Goal: Information Seeking & Learning: Learn about a topic

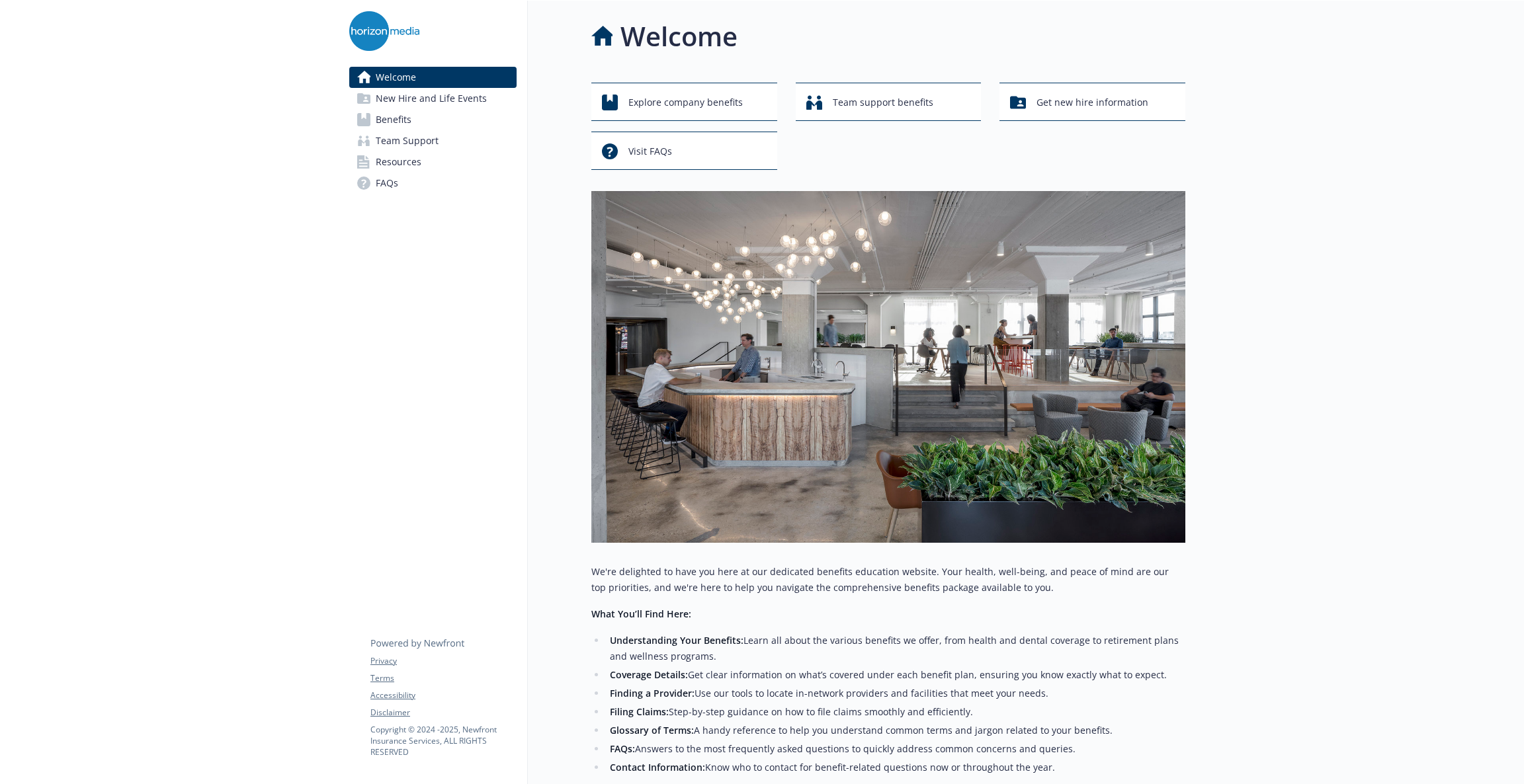
click at [425, 119] on link "Benefits" at bounding box center [432, 120] width 167 height 21
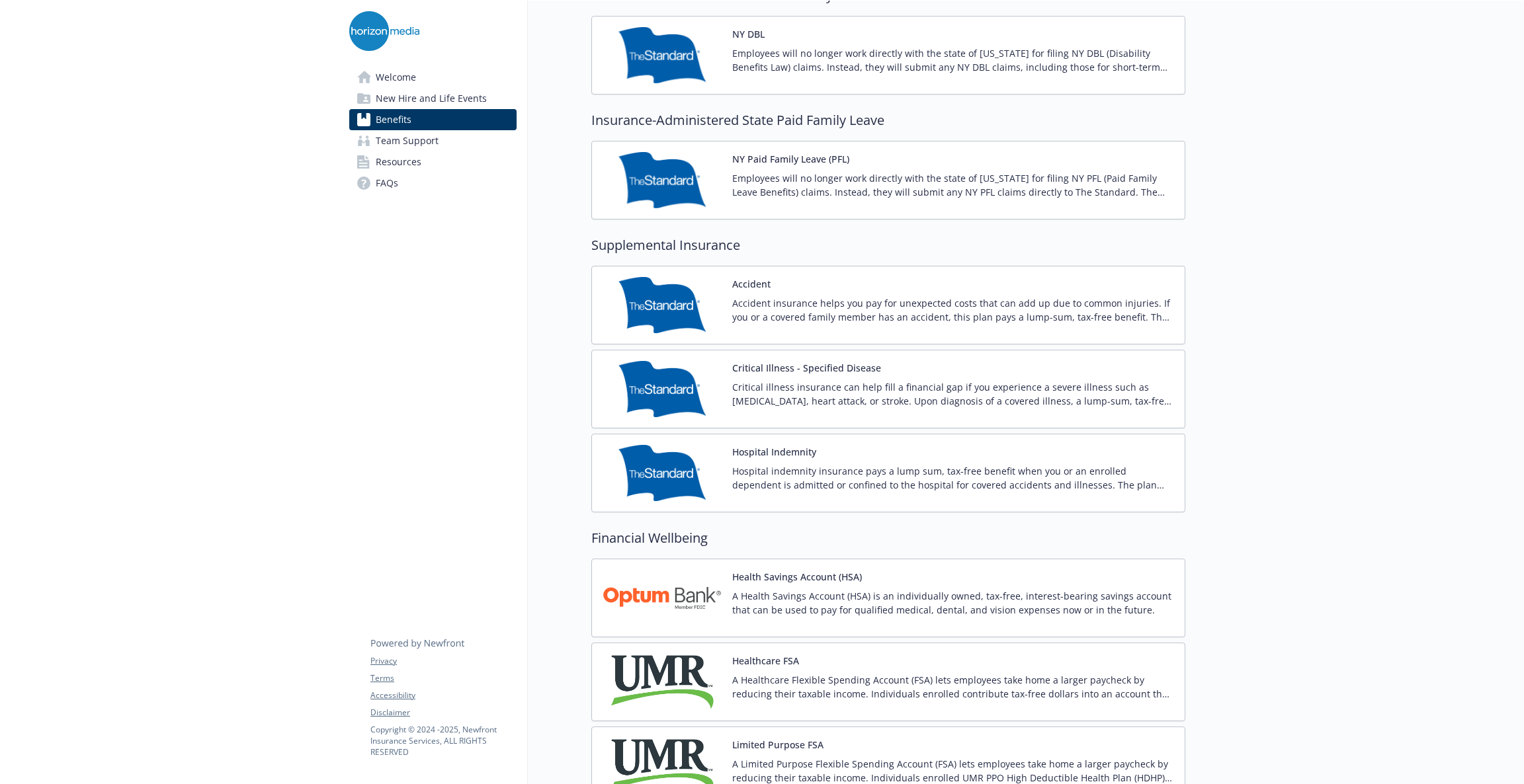
scroll to position [2015, 0]
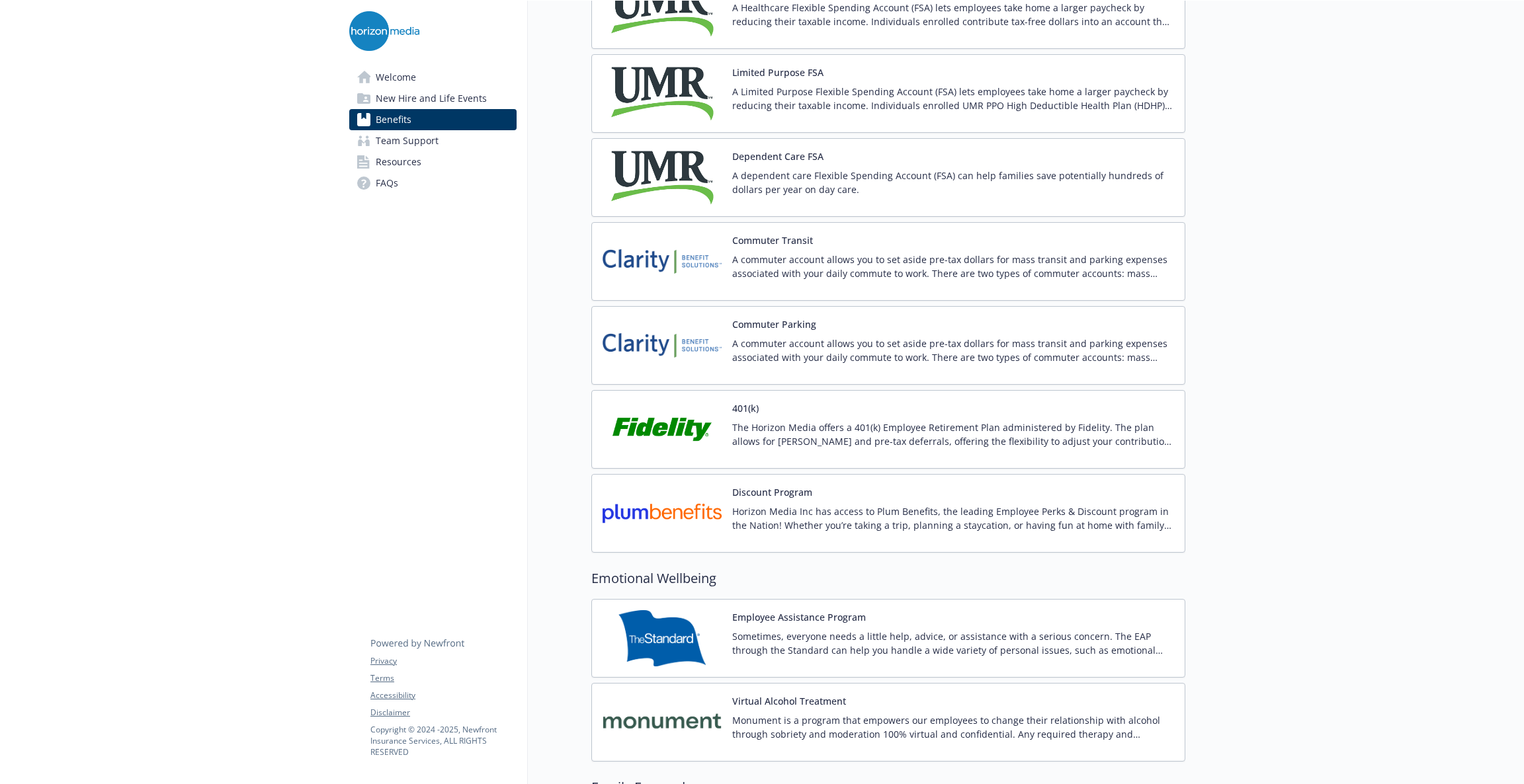
click at [899, 288] on div "A commuter account allows you to set aside pre-tax dollars for mass transit and…" at bounding box center [952, 271] width 442 height 37
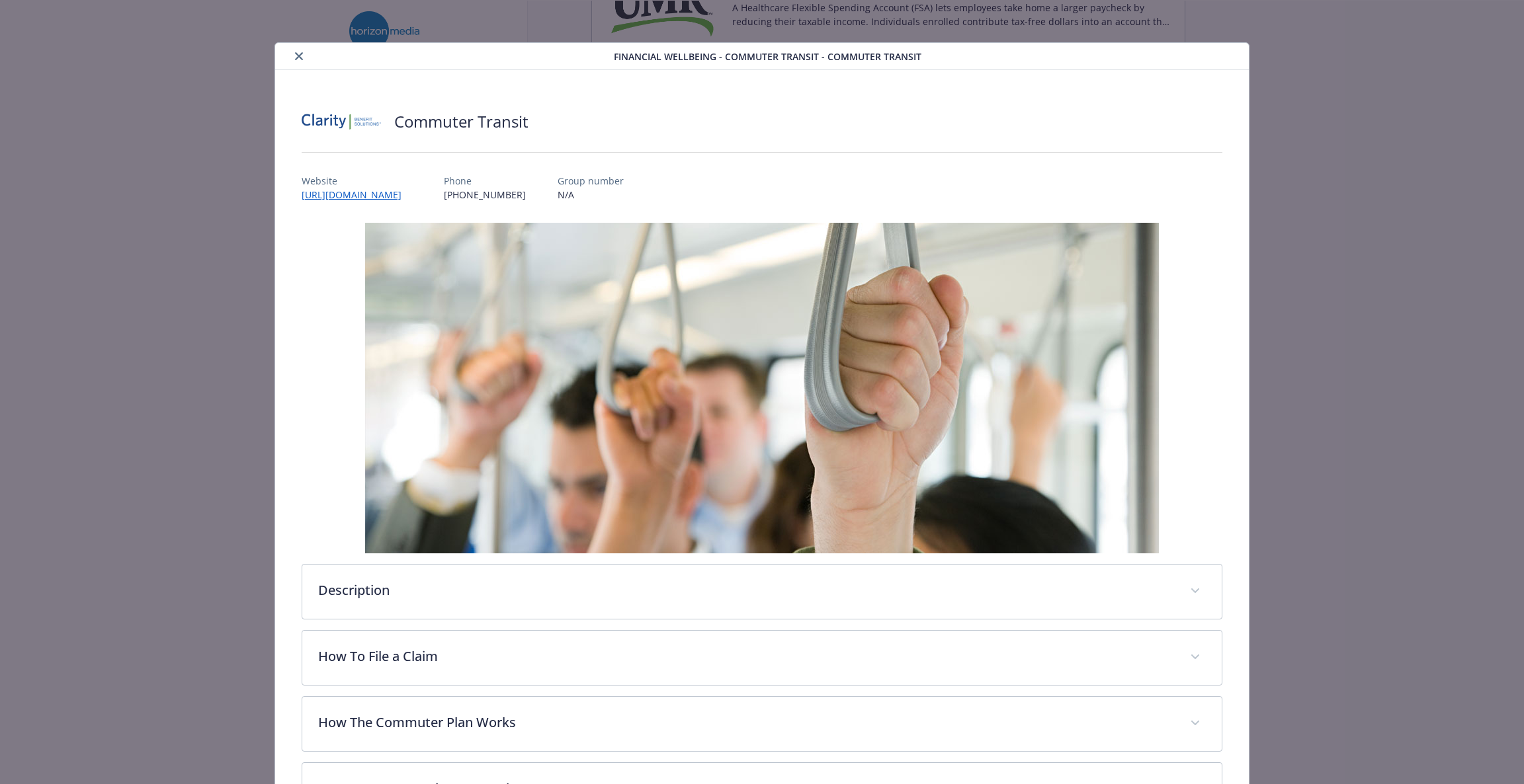
scroll to position [39, 0]
